Goal: Task Accomplishment & Management: Use online tool/utility

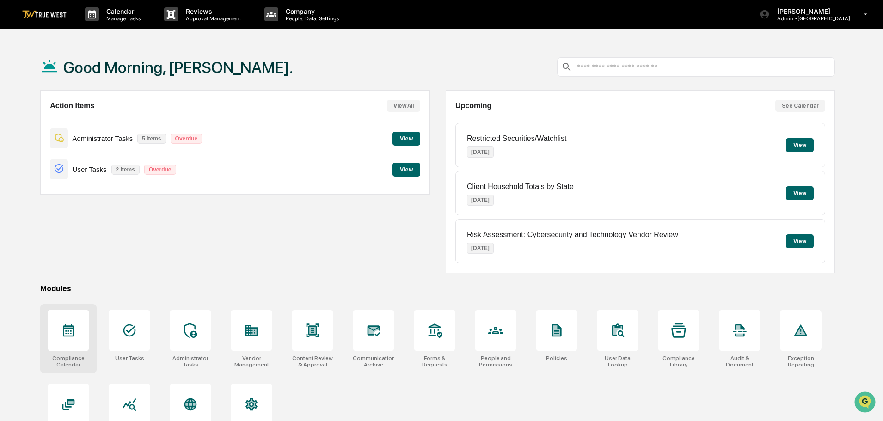
click at [68, 333] on icon at bounding box center [68, 330] width 15 height 15
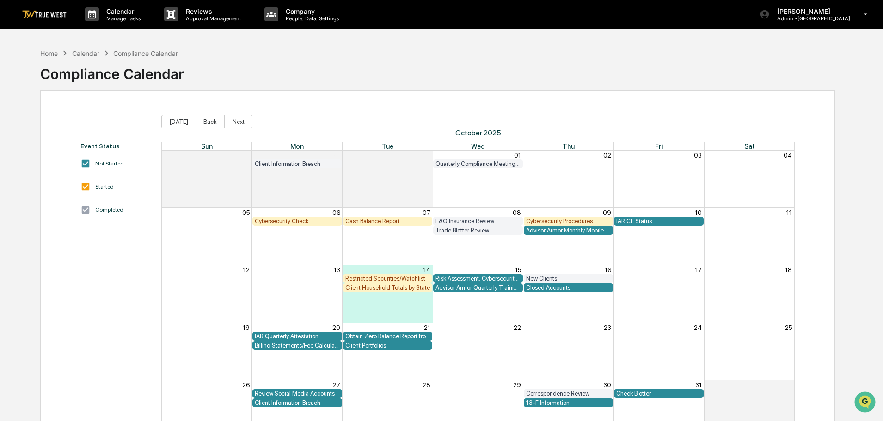
click at [383, 221] on div "Cash Balance Report" at bounding box center [387, 221] width 85 height 7
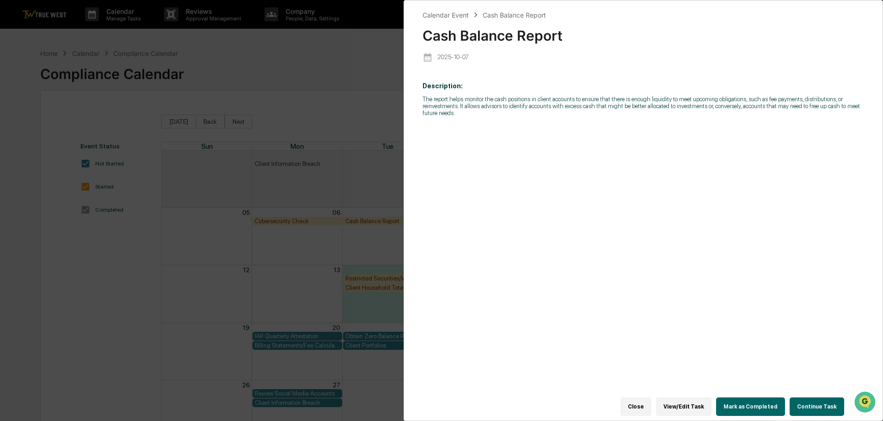
click at [818, 404] on button "Continue Task" at bounding box center [817, 407] width 55 height 18
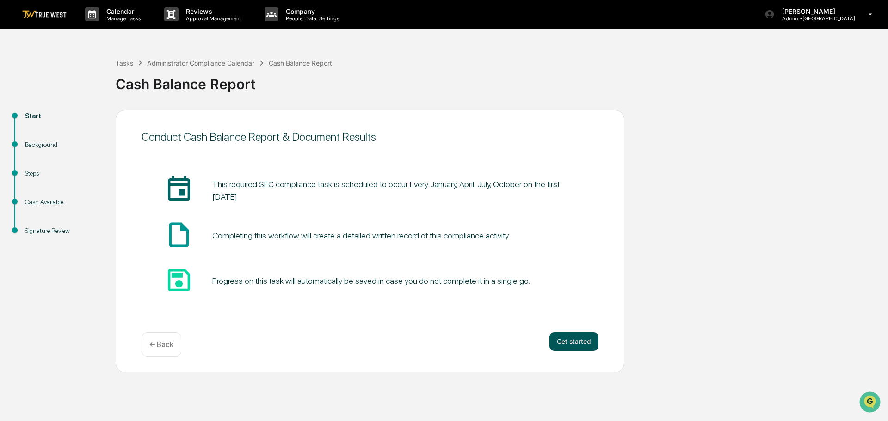
click at [572, 342] on button "Get started" at bounding box center [573, 342] width 49 height 18
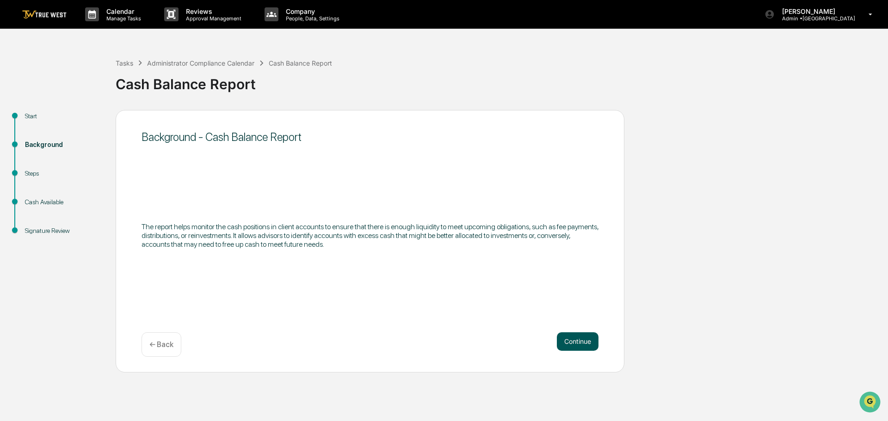
click at [571, 341] on button "Continue" at bounding box center [578, 342] width 42 height 18
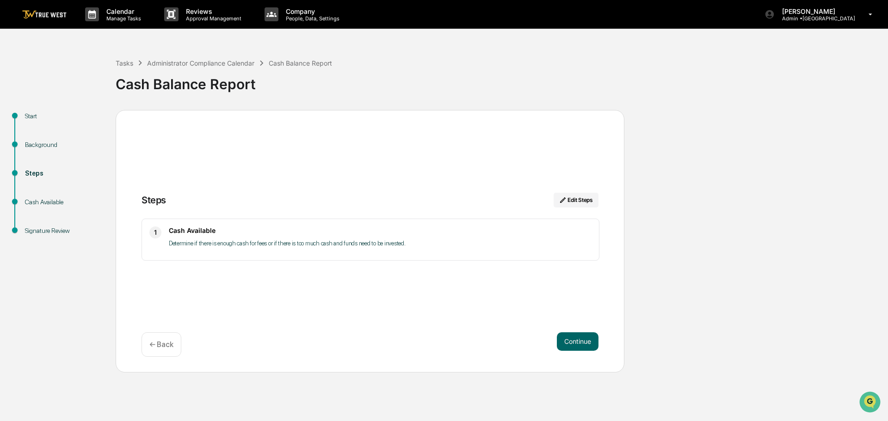
click at [571, 341] on button "Continue" at bounding box center [578, 342] width 42 height 18
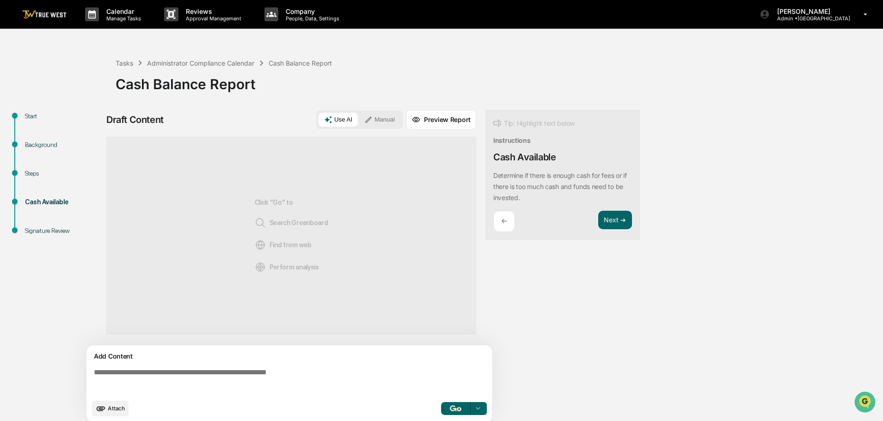
click at [380, 117] on button "Manual" at bounding box center [380, 120] width 42 height 14
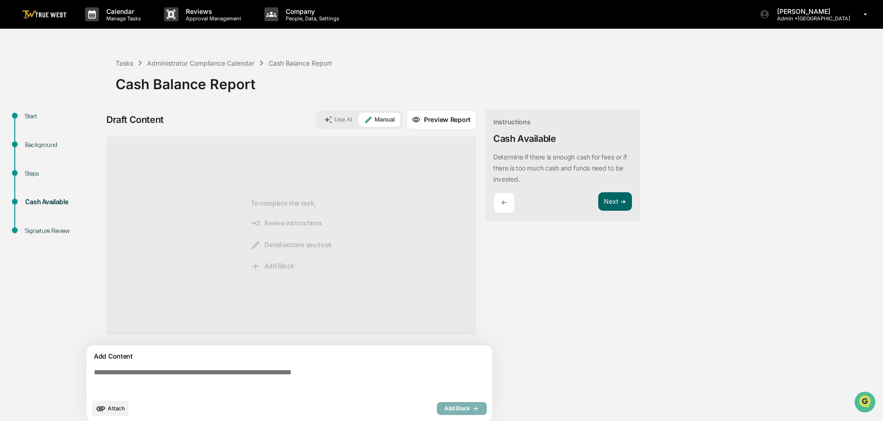
click at [95, 372] on textarea at bounding box center [291, 381] width 402 height 33
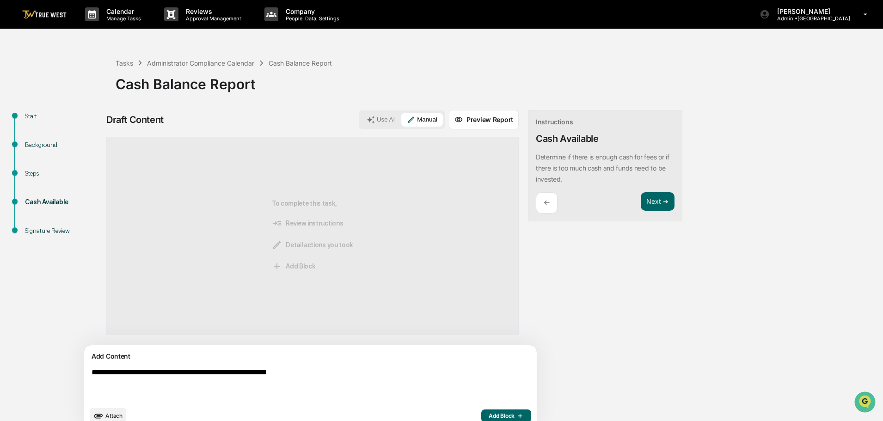
type textarea "**********"
click at [489, 416] on span "Add Block" at bounding box center [506, 416] width 35 height 7
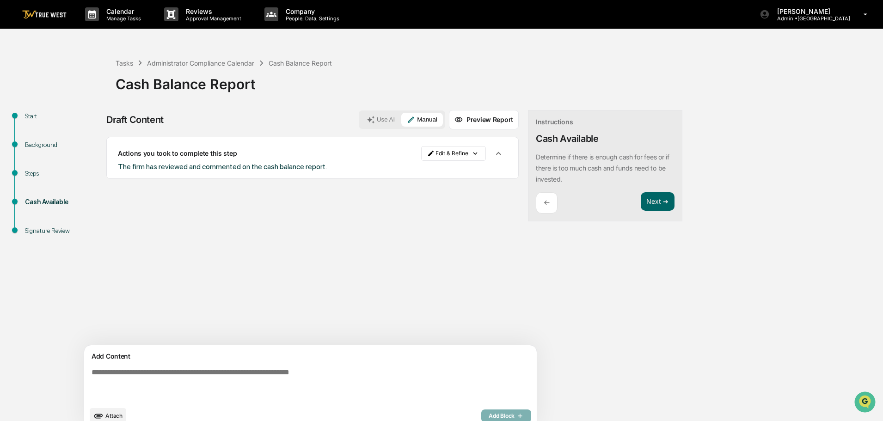
click at [111, 414] on span "Attach" at bounding box center [113, 416] width 17 height 7
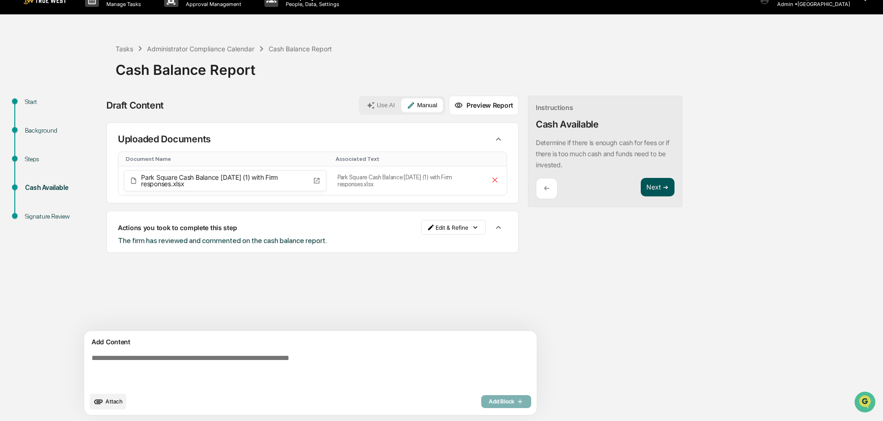
click at [641, 189] on button "Next ➔" at bounding box center [658, 187] width 34 height 19
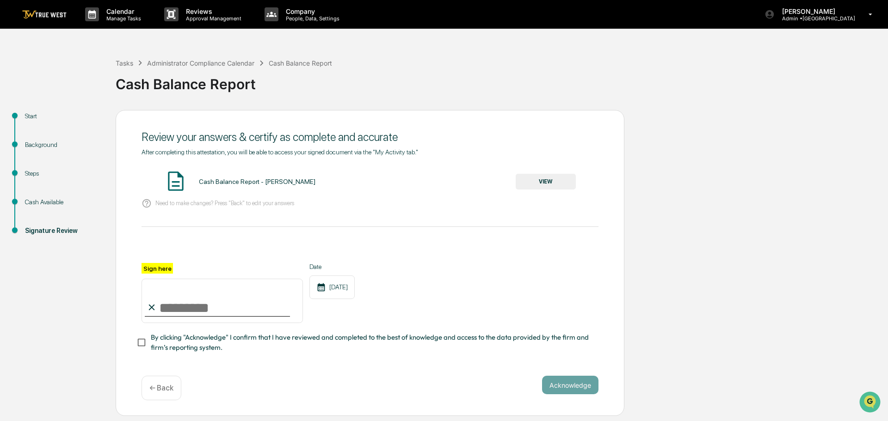
click at [551, 182] on button "VIEW" at bounding box center [546, 182] width 60 height 16
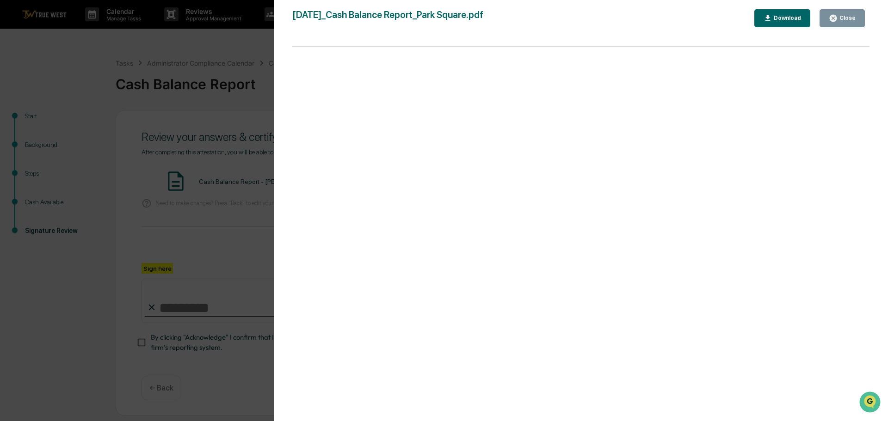
click at [265, 50] on div "Version History 10/14/2025, 05:03 PM Tammy Steffen 2025-10-14_Cash Balance Repo…" at bounding box center [444, 210] width 888 height 421
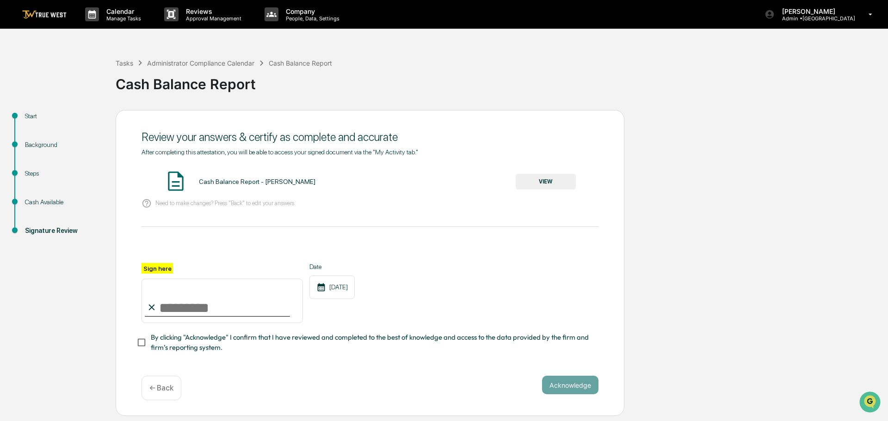
click at [227, 307] on input "Sign here" at bounding box center [222, 301] width 161 height 44
type input "**********"
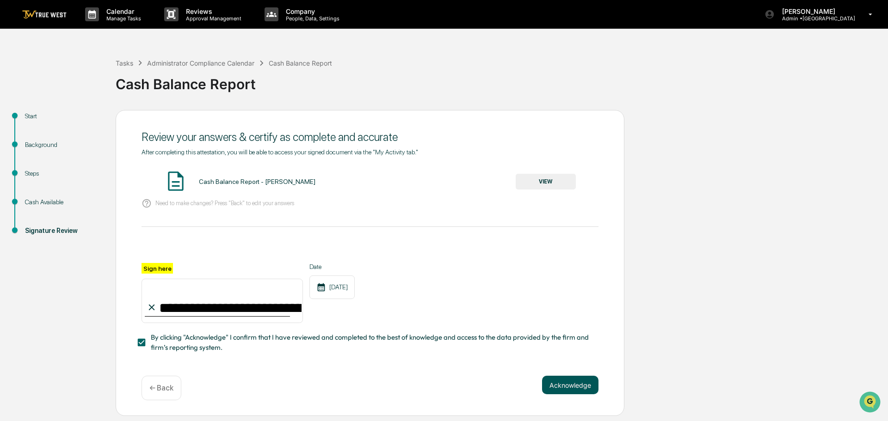
click at [569, 387] on button "Acknowledge" at bounding box center [570, 385] width 56 height 18
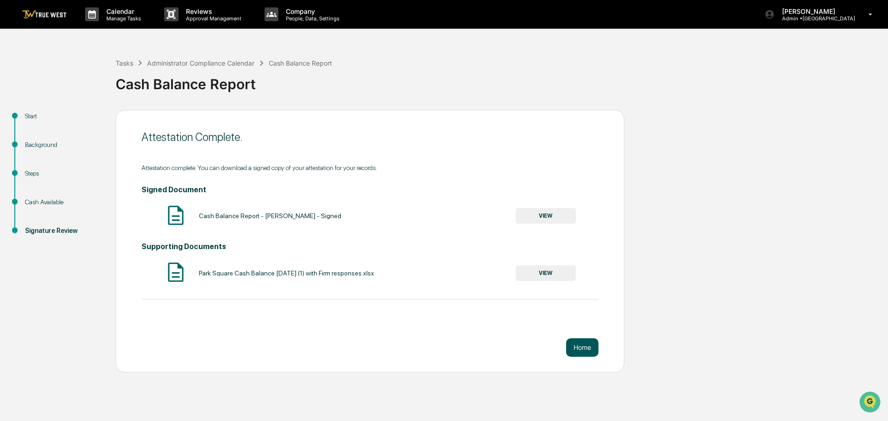
click at [587, 349] on button "Home" at bounding box center [582, 348] width 32 height 18
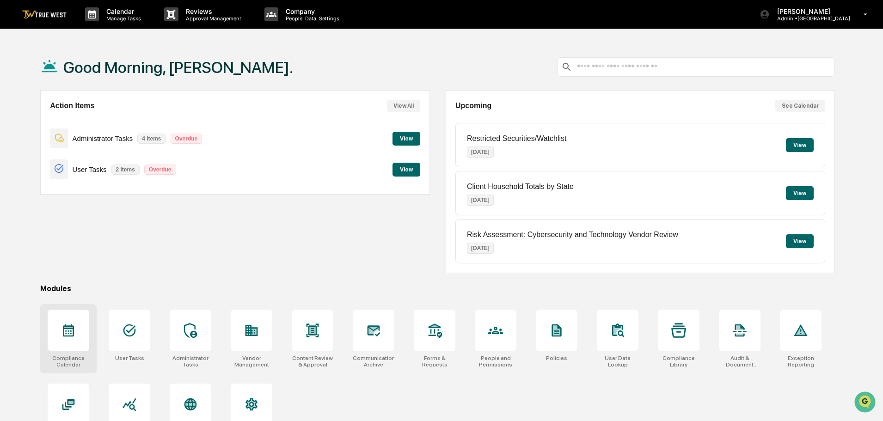
click at [68, 332] on icon at bounding box center [68, 330] width 15 height 15
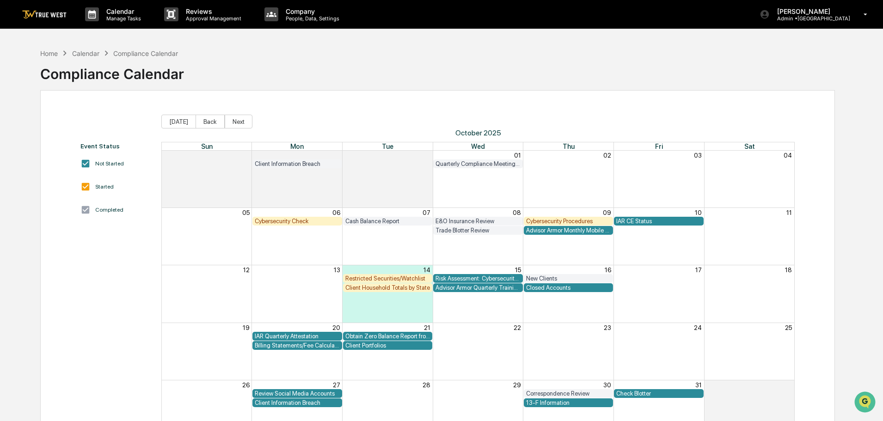
click at [536, 286] on div "Closed Accounts" at bounding box center [568, 287] width 85 height 7
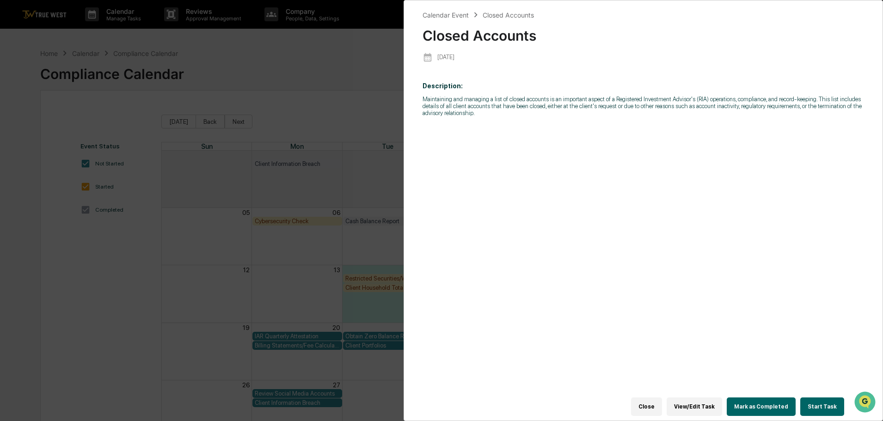
click at [825, 401] on button "Start Task" at bounding box center [823, 407] width 44 height 18
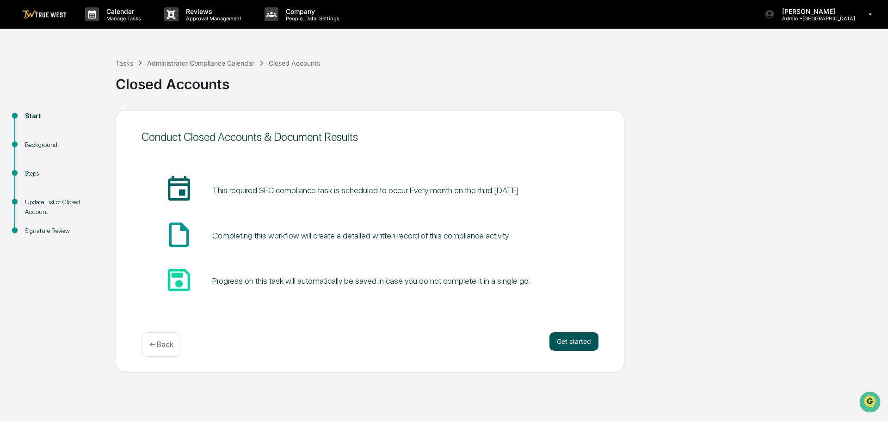
click at [573, 339] on button "Get started" at bounding box center [573, 342] width 49 height 18
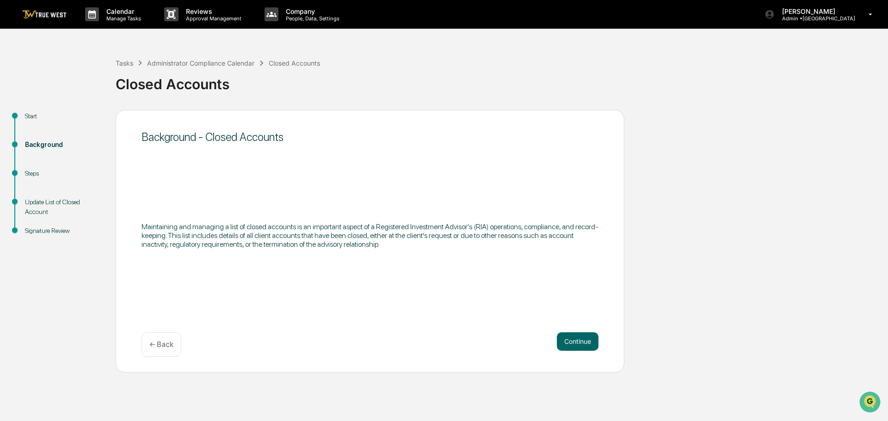
click at [573, 339] on button "Continue" at bounding box center [578, 342] width 42 height 18
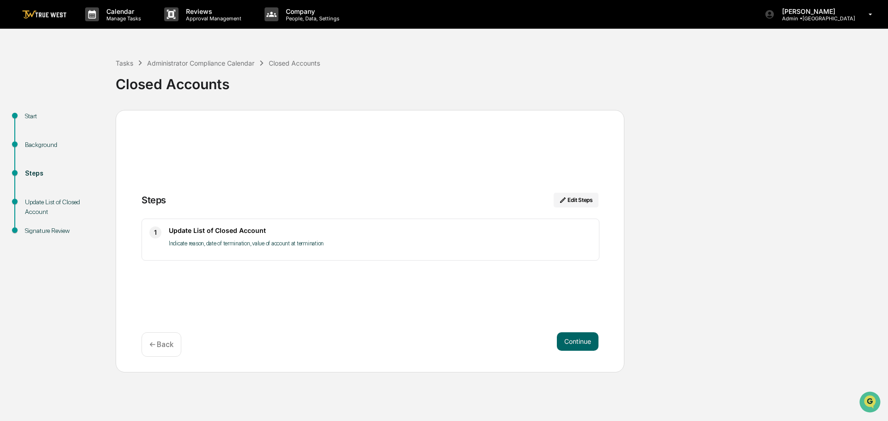
click at [573, 339] on button "Continue" at bounding box center [578, 342] width 42 height 18
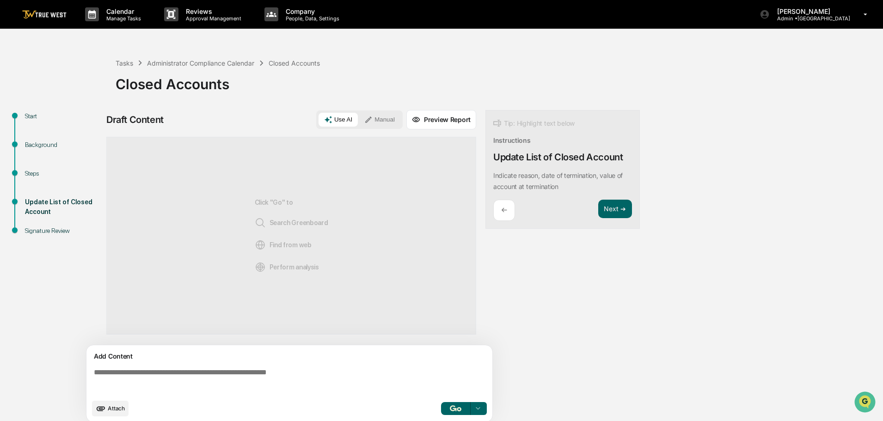
click at [384, 117] on button "Manual" at bounding box center [380, 120] width 42 height 14
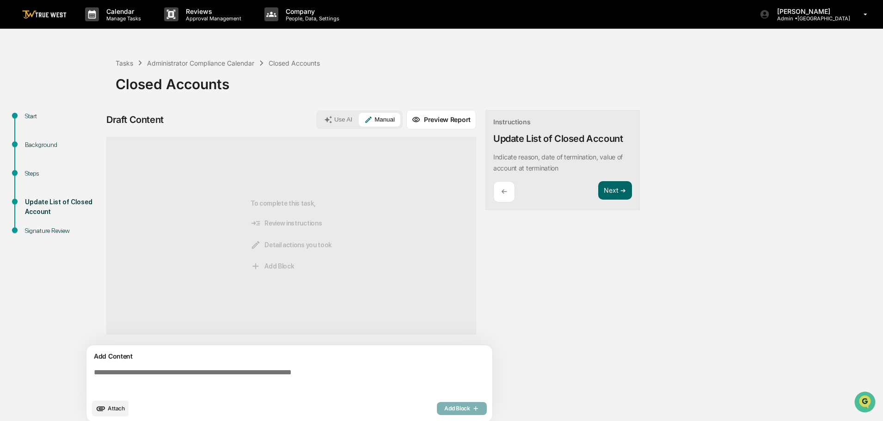
click at [91, 373] on textarea at bounding box center [291, 381] width 402 height 33
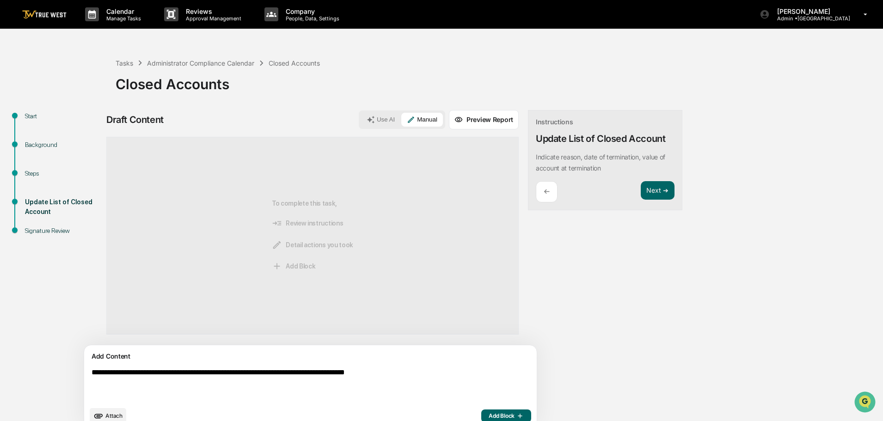
type textarea "**********"
click at [489, 415] on span "Add Block" at bounding box center [506, 416] width 35 height 7
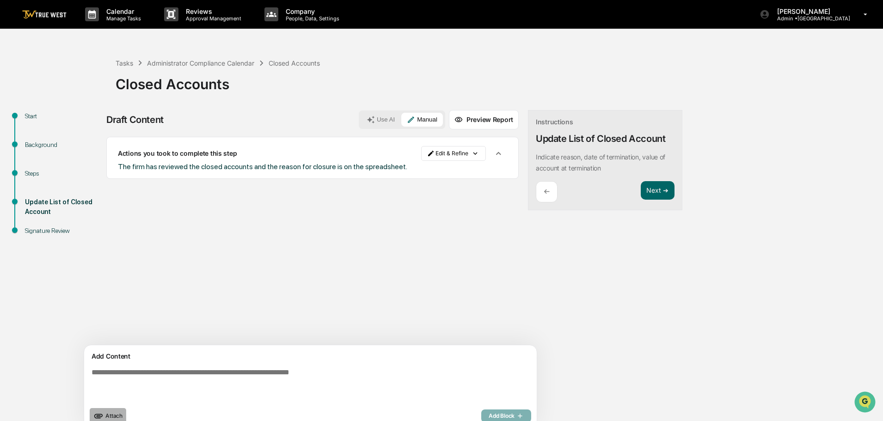
click at [113, 414] on span "Attach" at bounding box center [113, 416] width 17 height 7
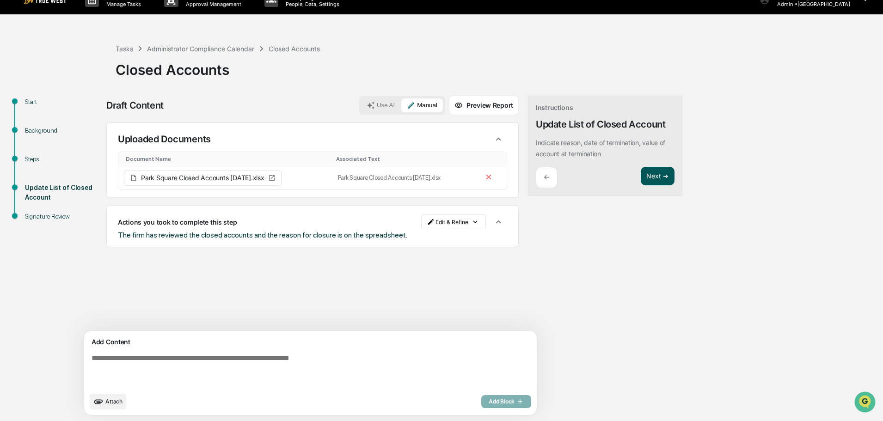
click at [641, 175] on button "Next ➔" at bounding box center [658, 176] width 34 height 19
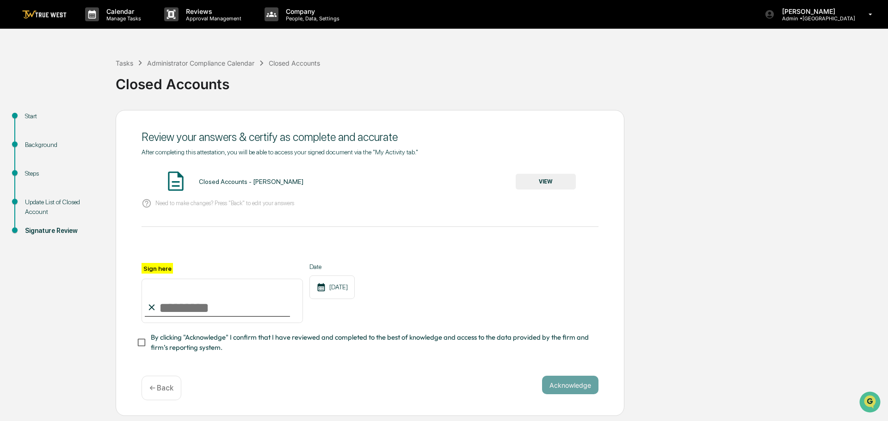
click at [538, 177] on button "VIEW" at bounding box center [546, 182] width 60 height 16
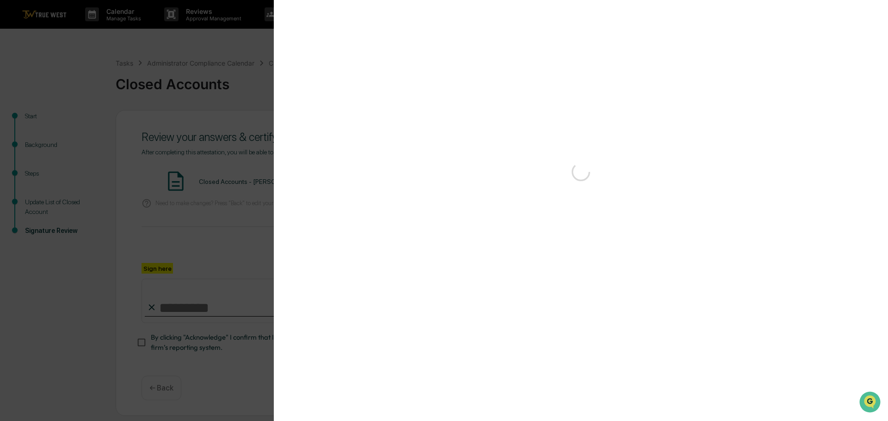
click at [253, 64] on div "Version History" at bounding box center [444, 210] width 888 height 421
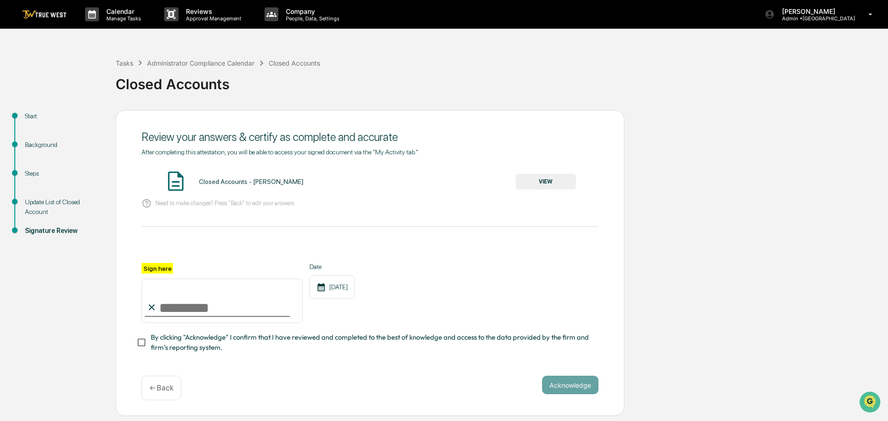
click at [218, 302] on input "Sign here" at bounding box center [222, 301] width 161 height 44
type input "**********"
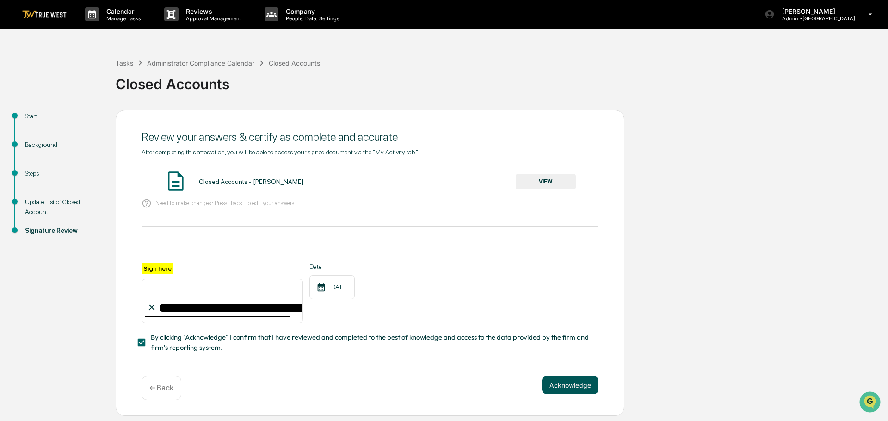
click at [573, 388] on button "Acknowledge" at bounding box center [570, 385] width 56 height 18
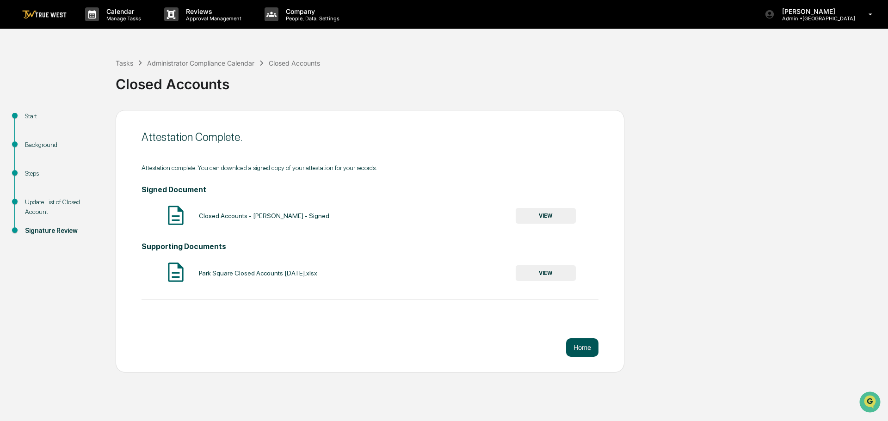
click at [581, 346] on button "Home" at bounding box center [582, 348] width 32 height 18
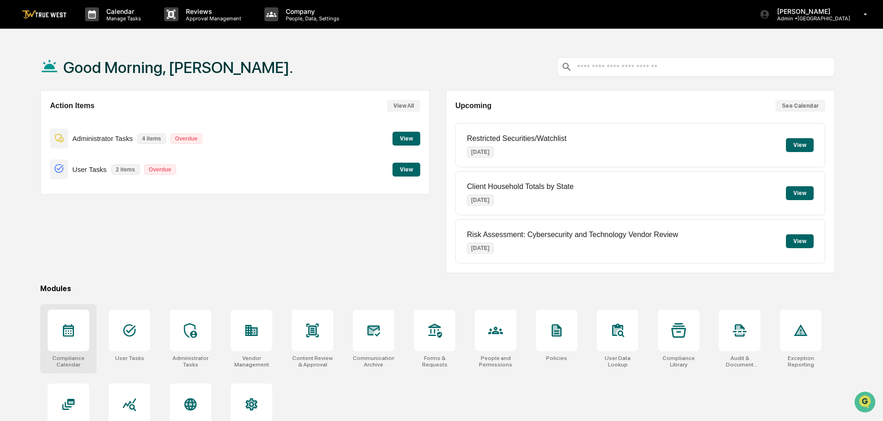
click at [62, 334] on icon at bounding box center [68, 330] width 15 height 15
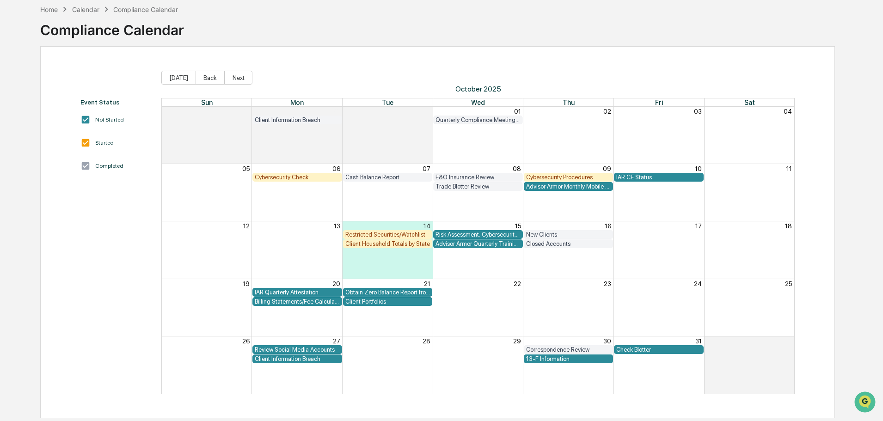
click at [640, 346] on div "Check Blotter" at bounding box center [658, 349] width 85 height 7
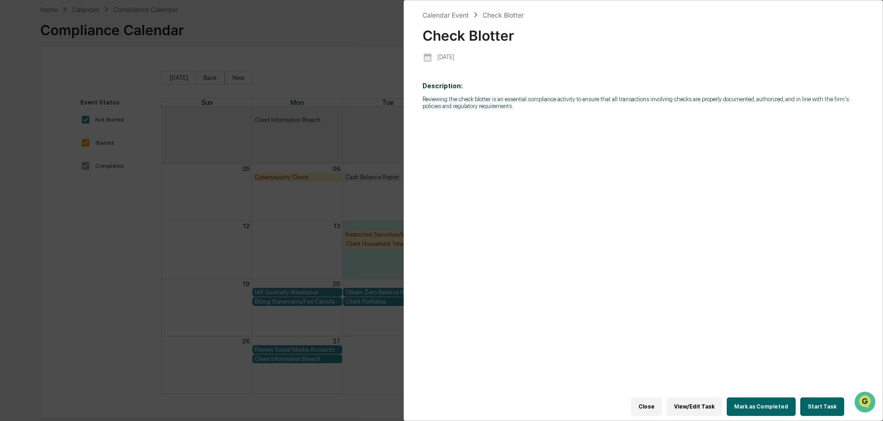
click at [815, 400] on button "Start Task" at bounding box center [823, 407] width 44 height 18
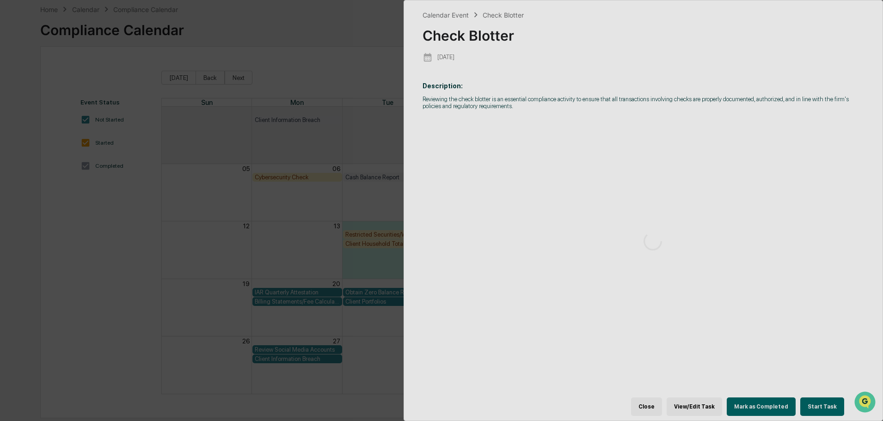
click at [815, 400] on div at bounding box center [652, 241] width 497 height 482
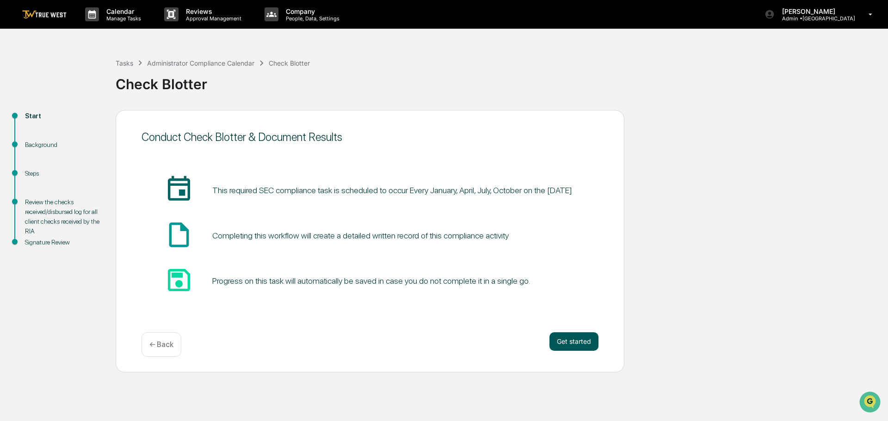
click at [574, 339] on button "Get started" at bounding box center [573, 342] width 49 height 18
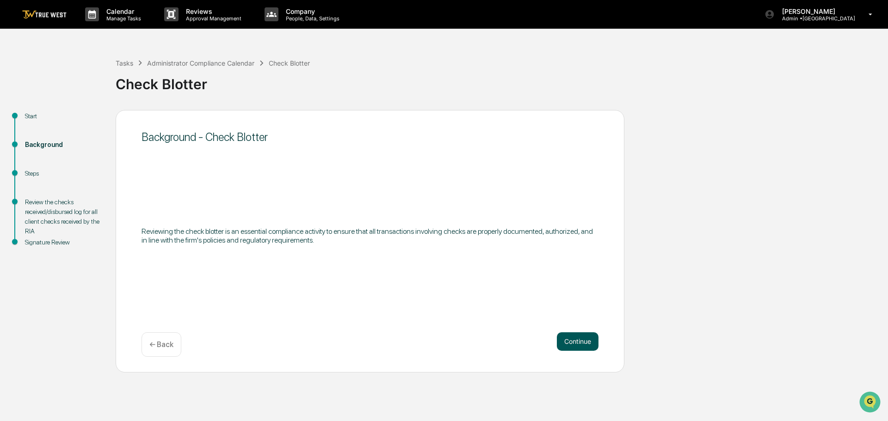
click at [579, 339] on button "Continue" at bounding box center [578, 342] width 42 height 18
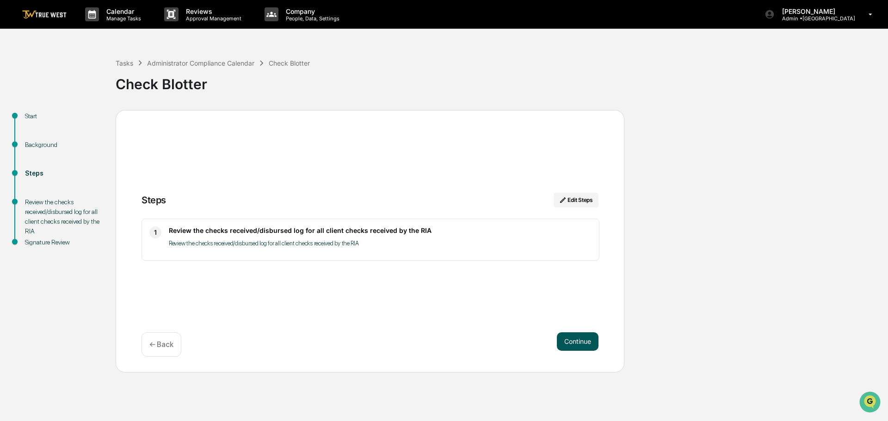
click at [580, 341] on button "Continue" at bounding box center [578, 342] width 42 height 18
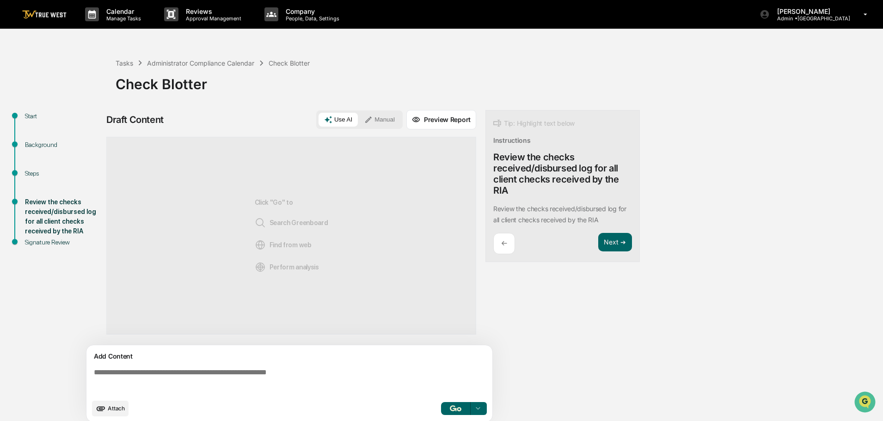
click at [382, 120] on button "Manual" at bounding box center [380, 120] width 42 height 14
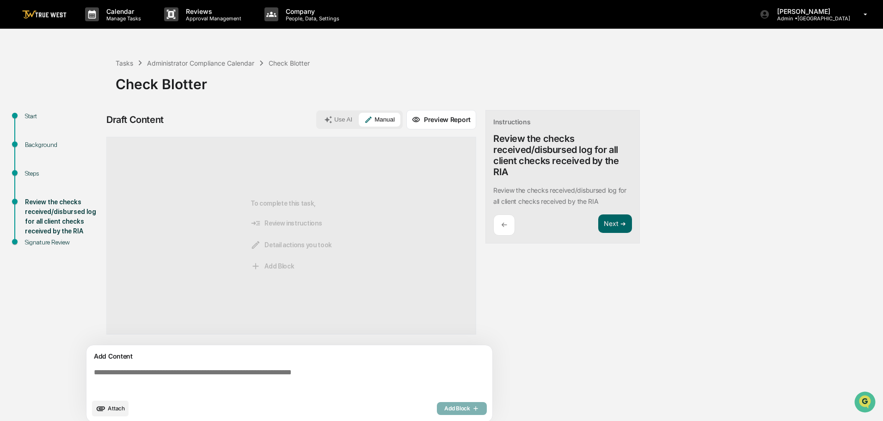
click at [94, 373] on textarea at bounding box center [291, 381] width 402 height 33
paste textarea "**********"
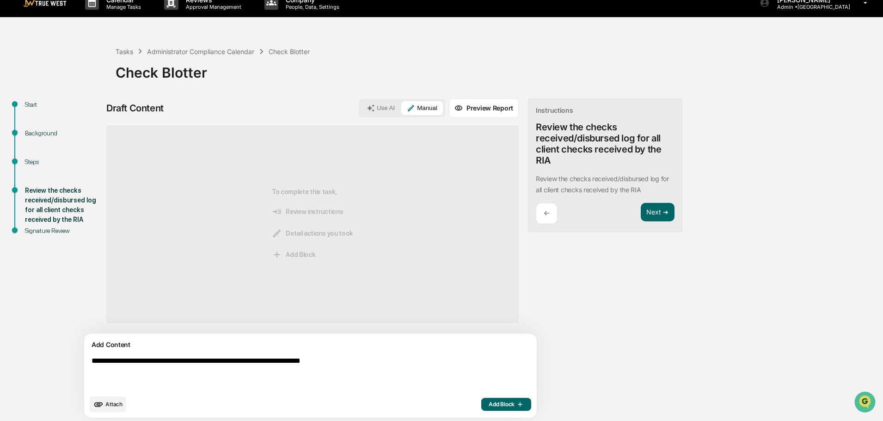
scroll to position [14, 0]
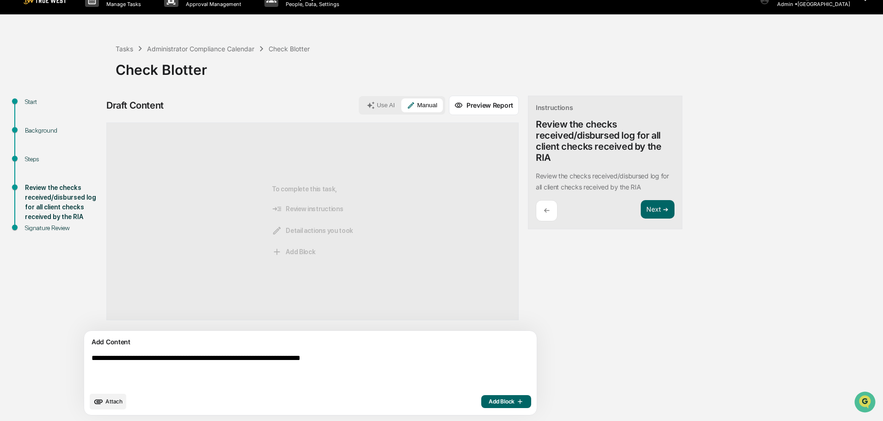
type textarea "**********"
click at [489, 400] on span "Add Block" at bounding box center [506, 401] width 35 height 7
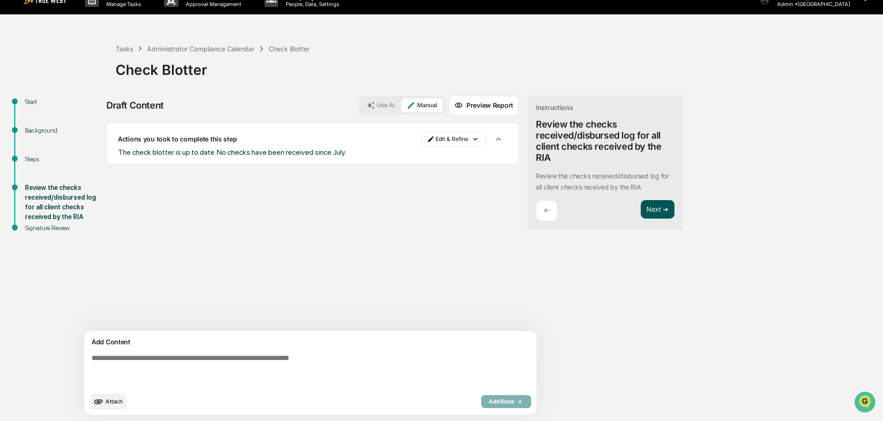
click at [641, 213] on button "Next ➔" at bounding box center [658, 209] width 34 height 19
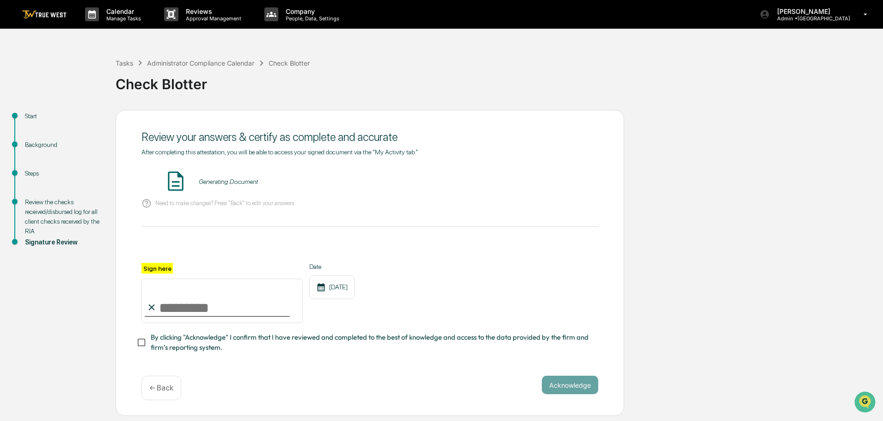
scroll to position [0, 0]
click at [546, 179] on button "VIEW" at bounding box center [546, 182] width 60 height 16
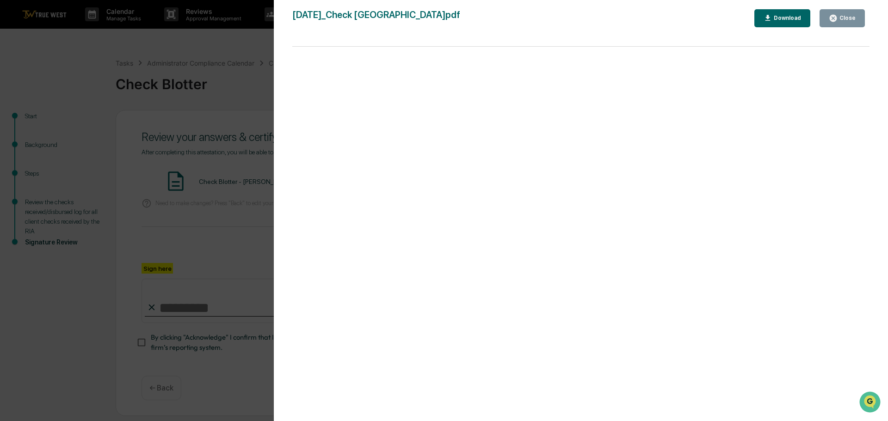
click at [241, 49] on div "Version History 10/14/2025, 05:05 PM Tammy Steffen 2025-10-14_Check Blotter_Par…" at bounding box center [444, 210] width 888 height 421
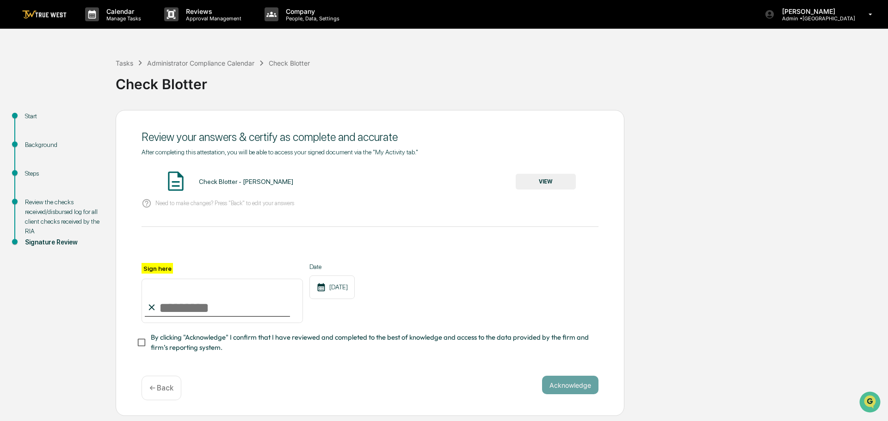
click at [191, 303] on input "Sign here" at bounding box center [222, 301] width 161 height 44
type input "**********"
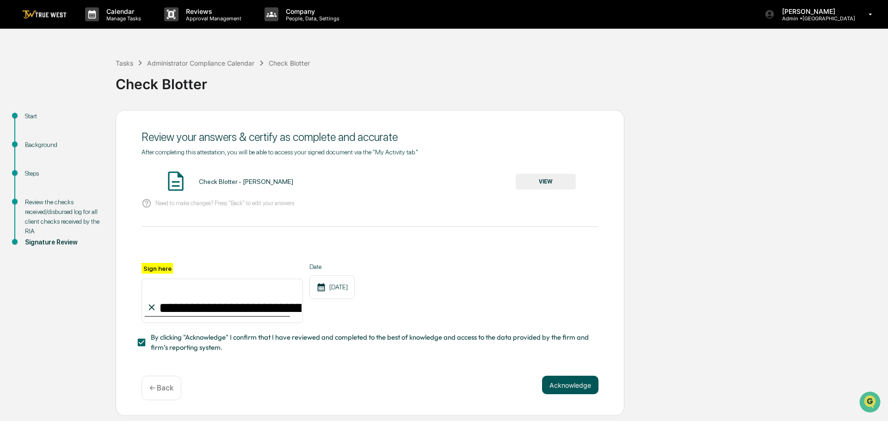
click at [560, 388] on button "Acknowledge" at bounding box center [570, 385] width 56 height 18
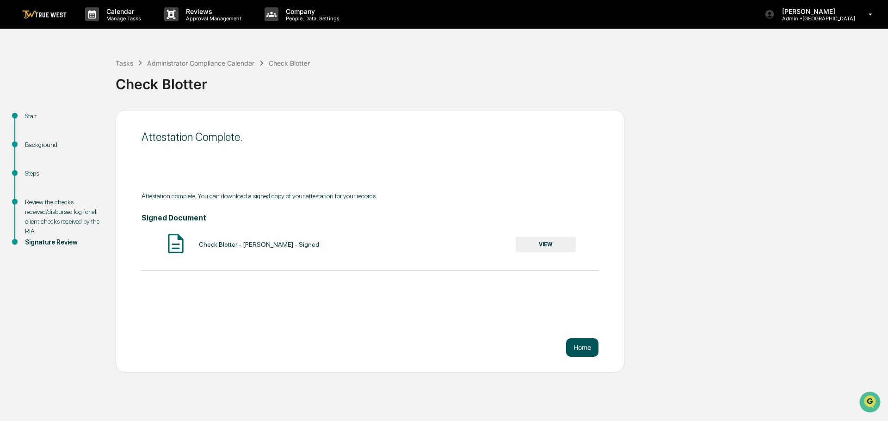
click at [585, 350] on button "Home" at bounding box center [582, 348] width 32 height 18
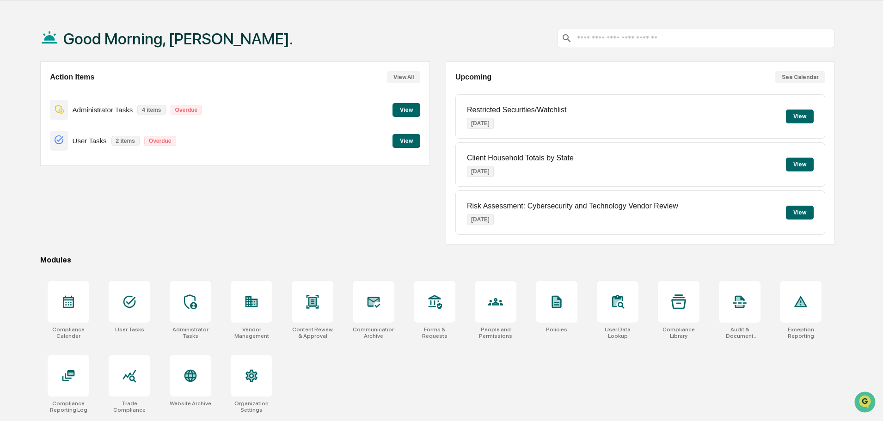
scroll to position [44, 0]
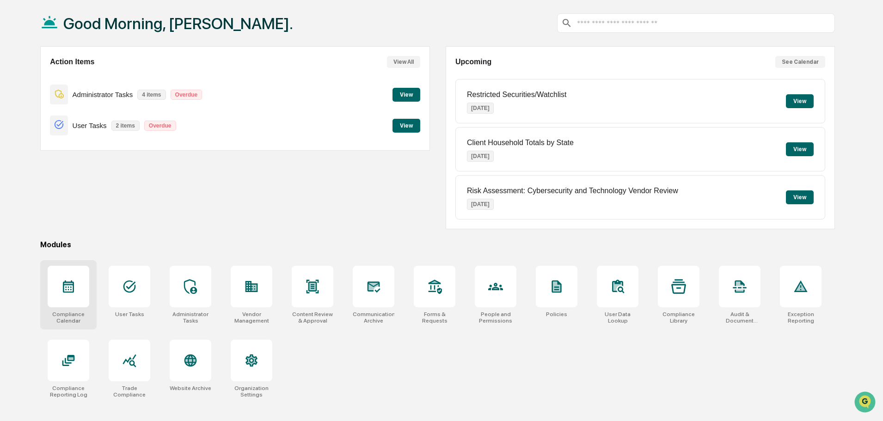
click at [69, 289] on icon at bounding box center [68, 286] width 15 height 15
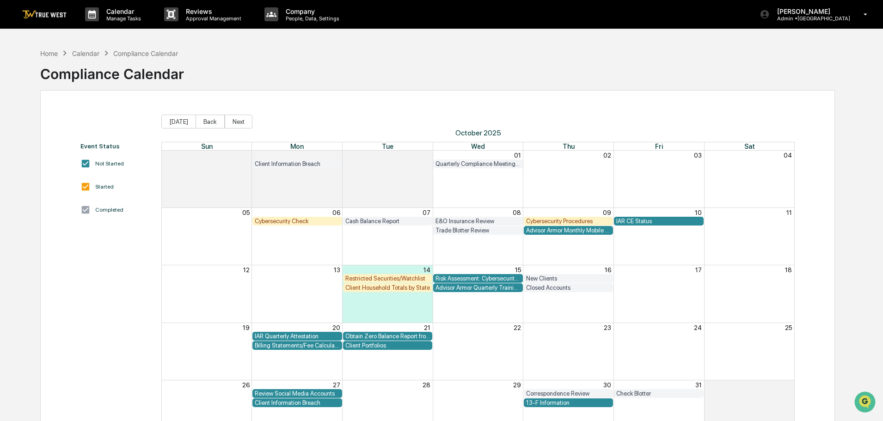
click at [382, 336] on div "Obtain Zero Balance Report from Custodian" at bounding box center [387, 336] width 85 height 7
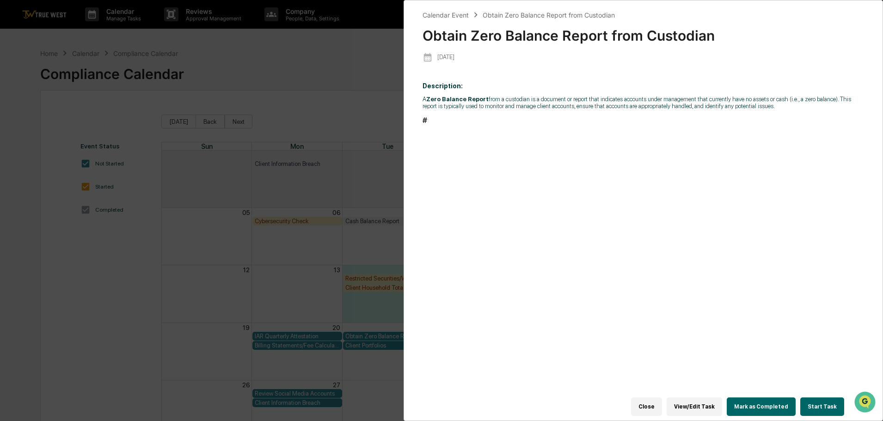
click at [817, 402] on button "Start Task" at bounding box center [823, 407] width 44 height 18
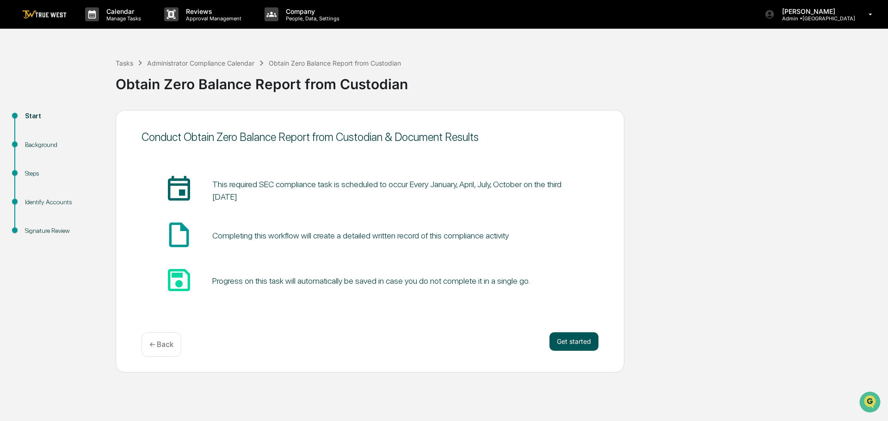
click at [575, 339] on button "Get started" at bounding box center [573, 342] width 49 height 18
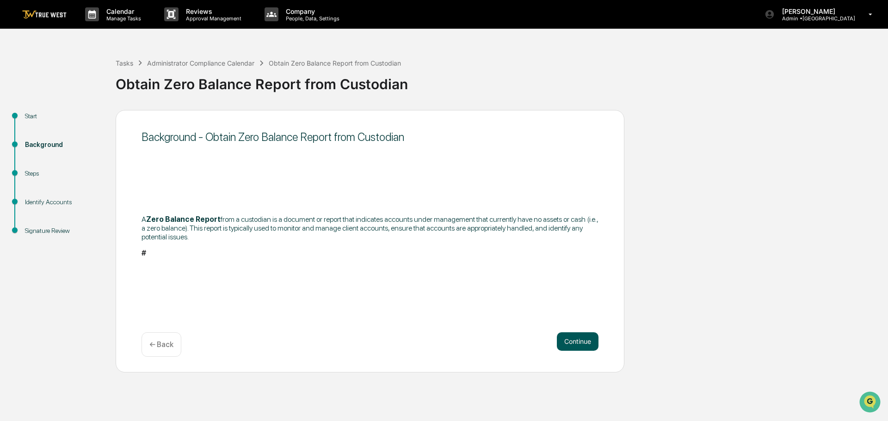
click at [575, 342] on button "Continue" at bounding box center [578, 342] width 42 height 18
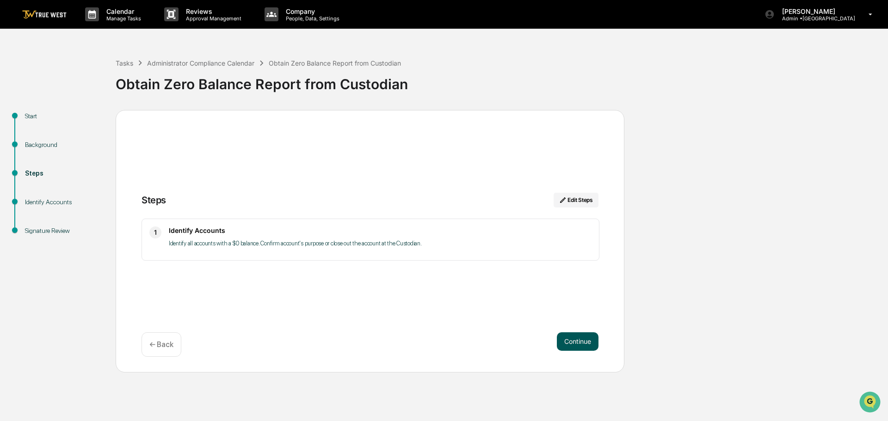
click at [577, 343] on button "Continue" at bounding box center [578, 342] width 42 height 18
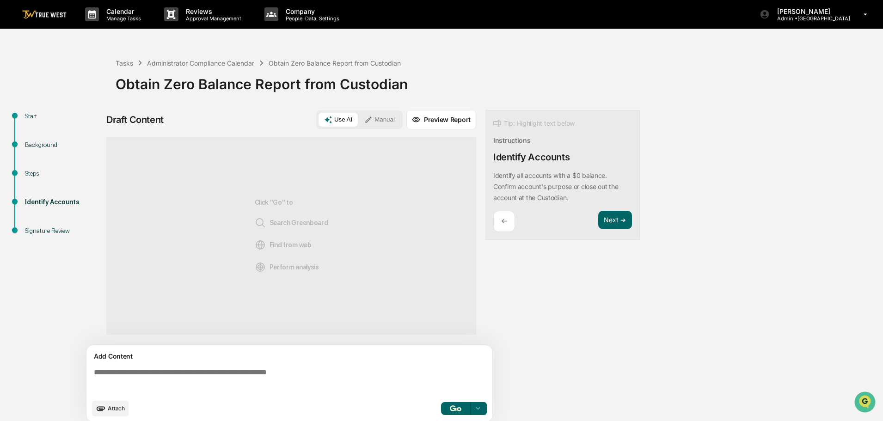
click at [385, 117] on button "Manual" at bounding box center [380, 120] width 42 height 14
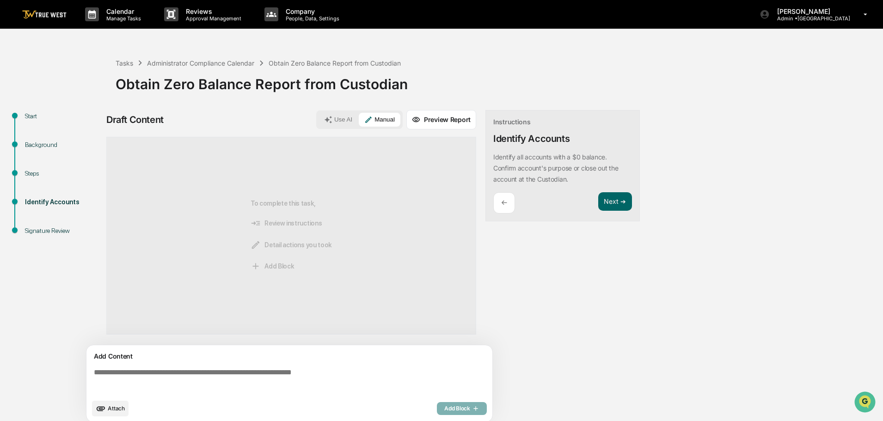
click at [92, 373] on textarea at bounding box center [291, 381] width 402 height 33
paste textarea "**********"
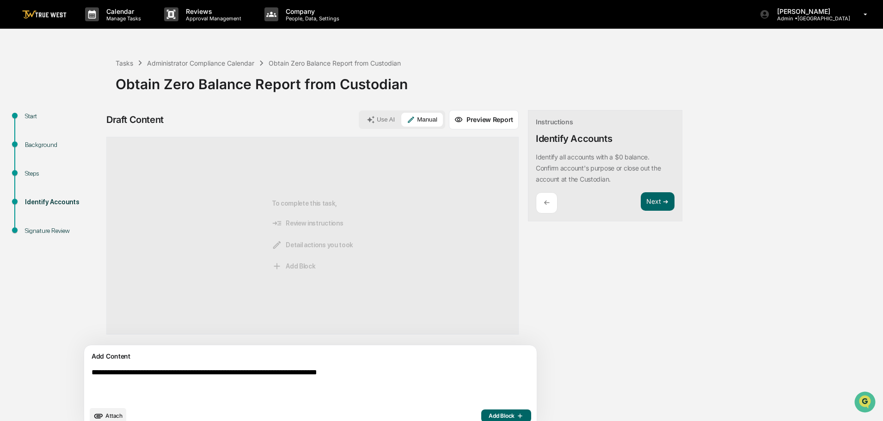
type textarea "**********"
click at [489, 413] on span "Add Block" at bounding box center [506, 416] width 35 height 7
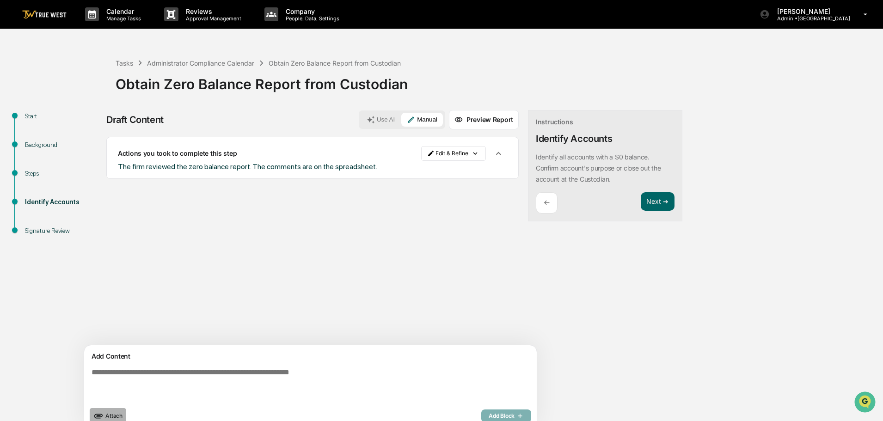
click at [111, 412] on button "Attach" at bounding box center [108, 416] width 37 height 16
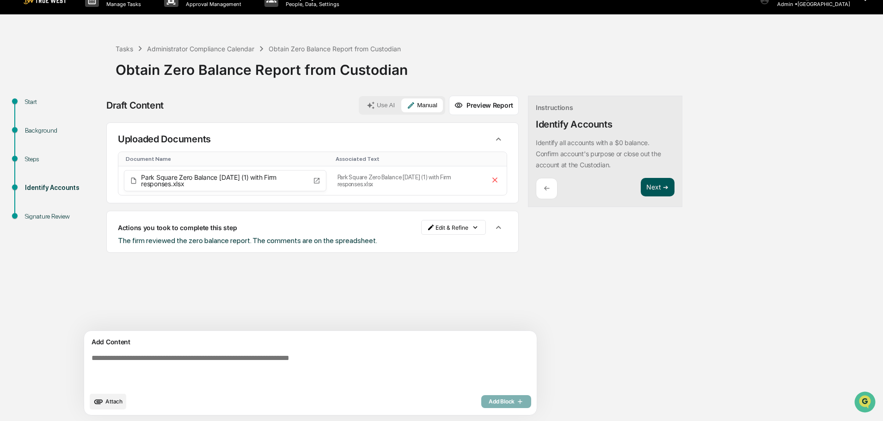
click at [641, 185] on button "Next ➔" at bounding box center [658, 187] width 34 height 19
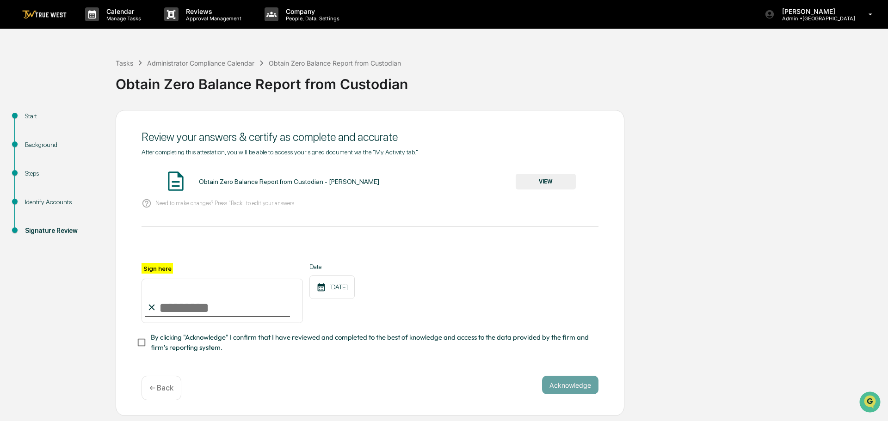
click at [542, 178] on button "VIEW" at bounding box center [546, 182] width 60 height 16
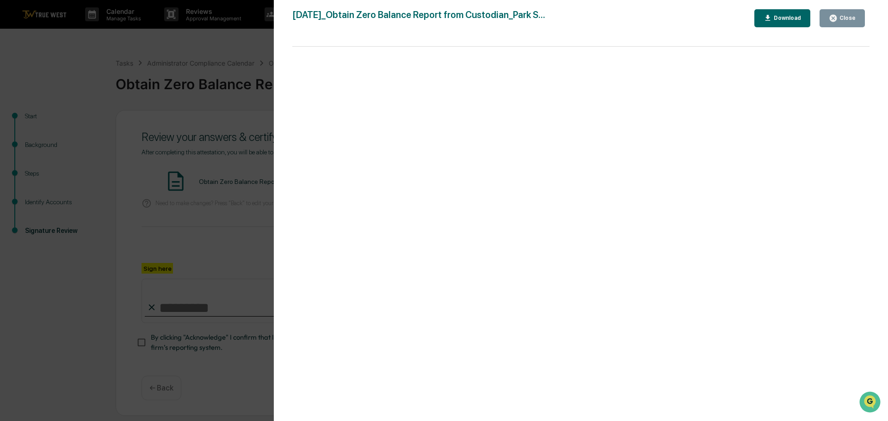
click at [210, 46] on div "Version History 10/14/2025, 05:06 PM Tammy Steffen 2025-10-14_Obtain Zero Balan…" at bounding box center [444, 210] width 888 height 421
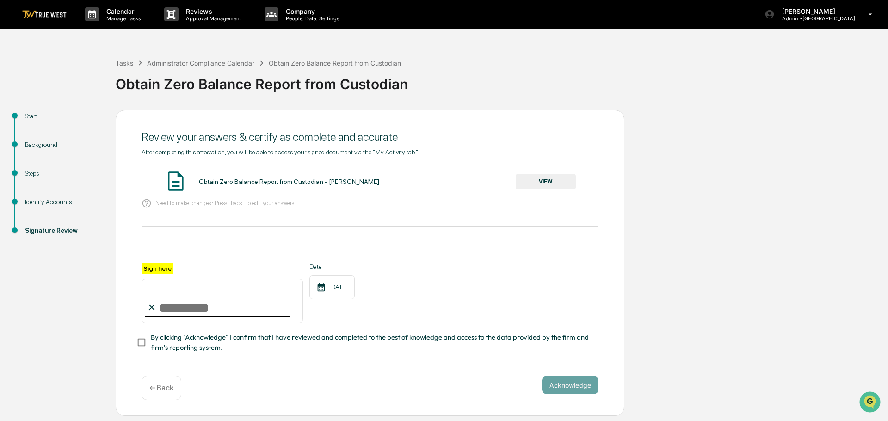
click at [196, 311] on input "Sign here" at bounding box center [222, 301] width 161 height 44
type input "**********"
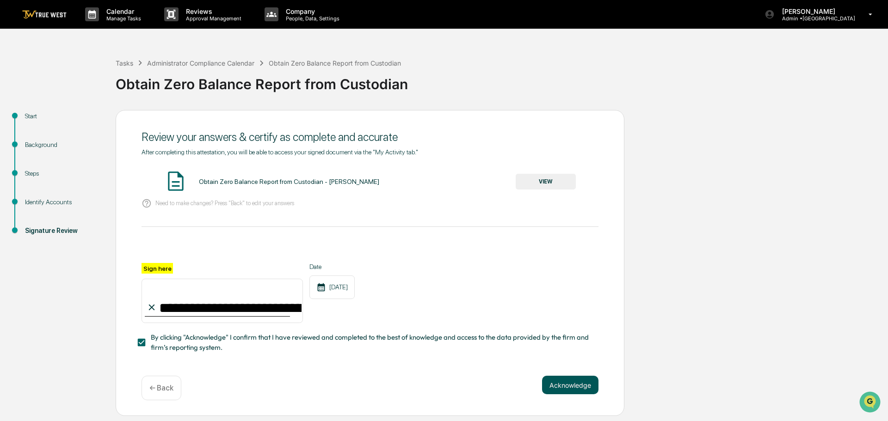
click at [571, 387] on button "Acknowledge" at bounding box center [570, 385] width 56 height 18
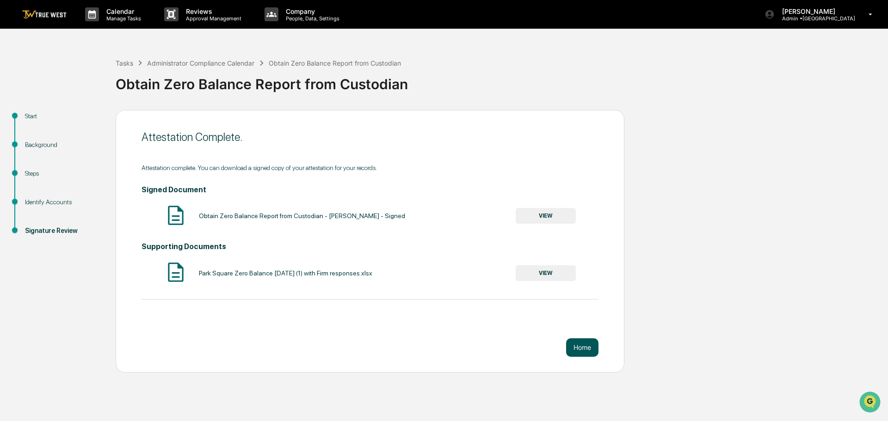
click at [585, 347] on button "Home" at bounding box center [582, 348] width 32 height 18
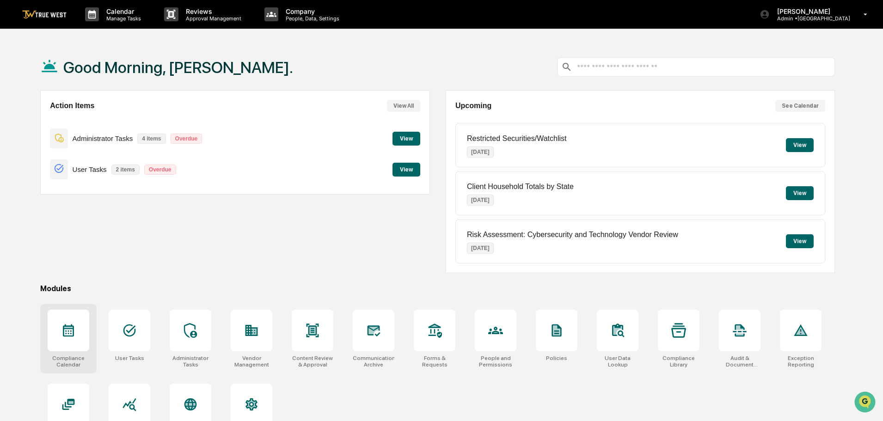
click at [70, 332] on icon at bounding box center [68, 330] width 15 height 15
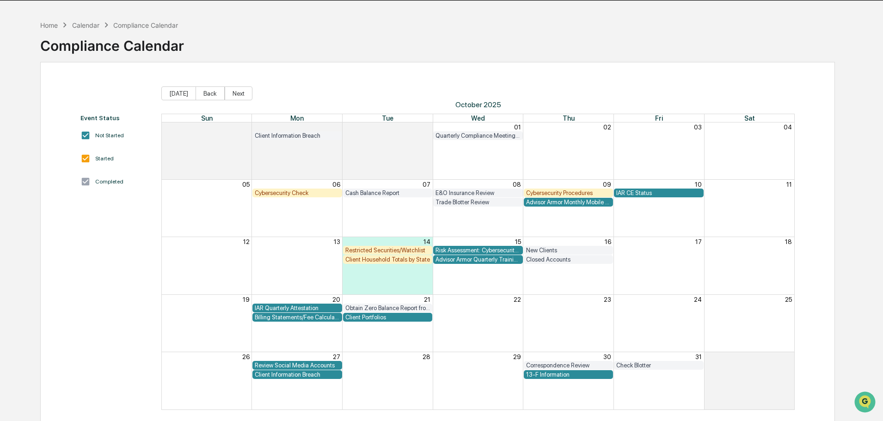
scroll to position [44, 0]
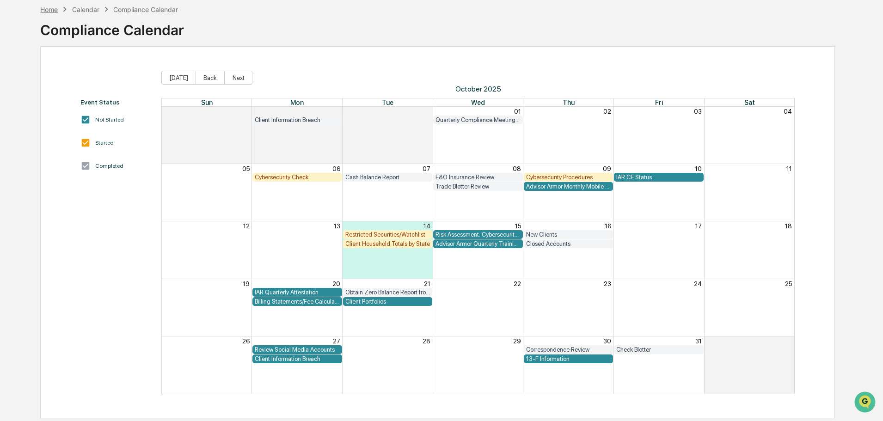
click at [49, 11] on div "Home" at bounding box center [49, 10] width 18 height 8
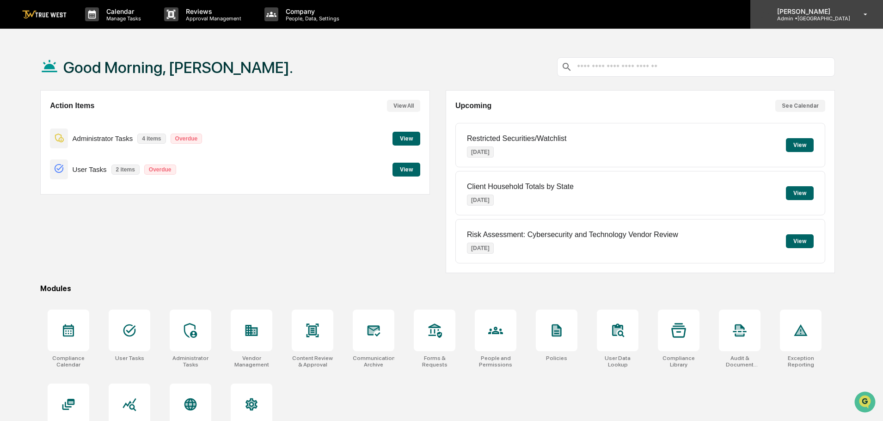
click at [823, 16] on p "Admin • [GEOGRAPHIC_DATA]" at bounding box center [810, 18] width 80 height 6
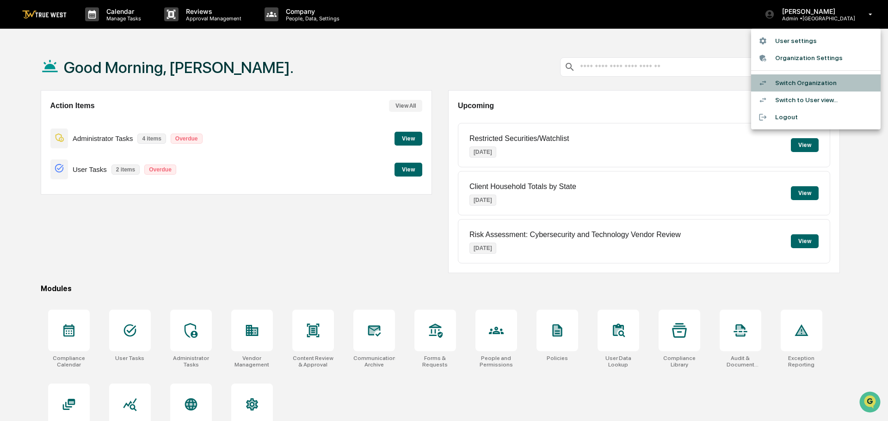
click at [798, 82] on li "Switch Organization" at bounding box center [815, 82] width 129 height 17
